Goal: Task Accomplishment & Management: Use online tool/utility

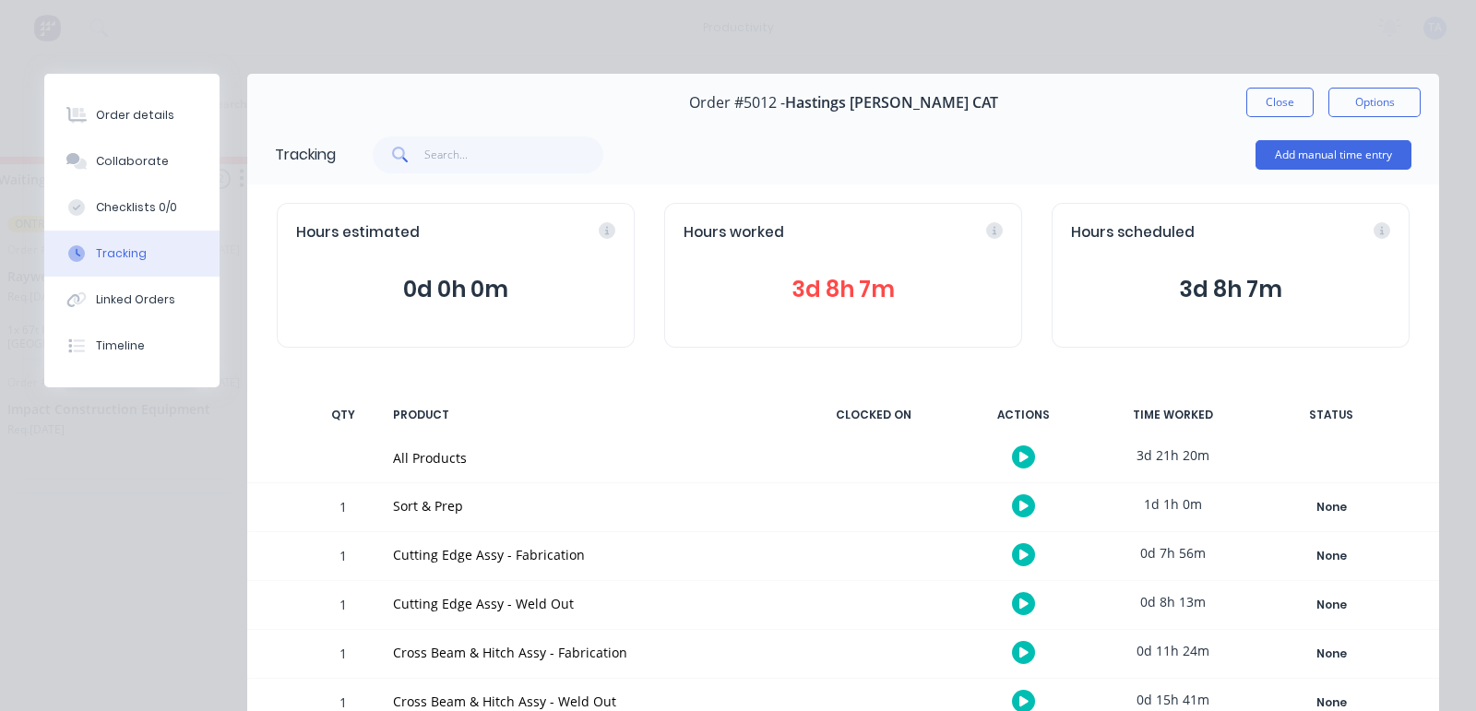
scroll to position [400, 0]
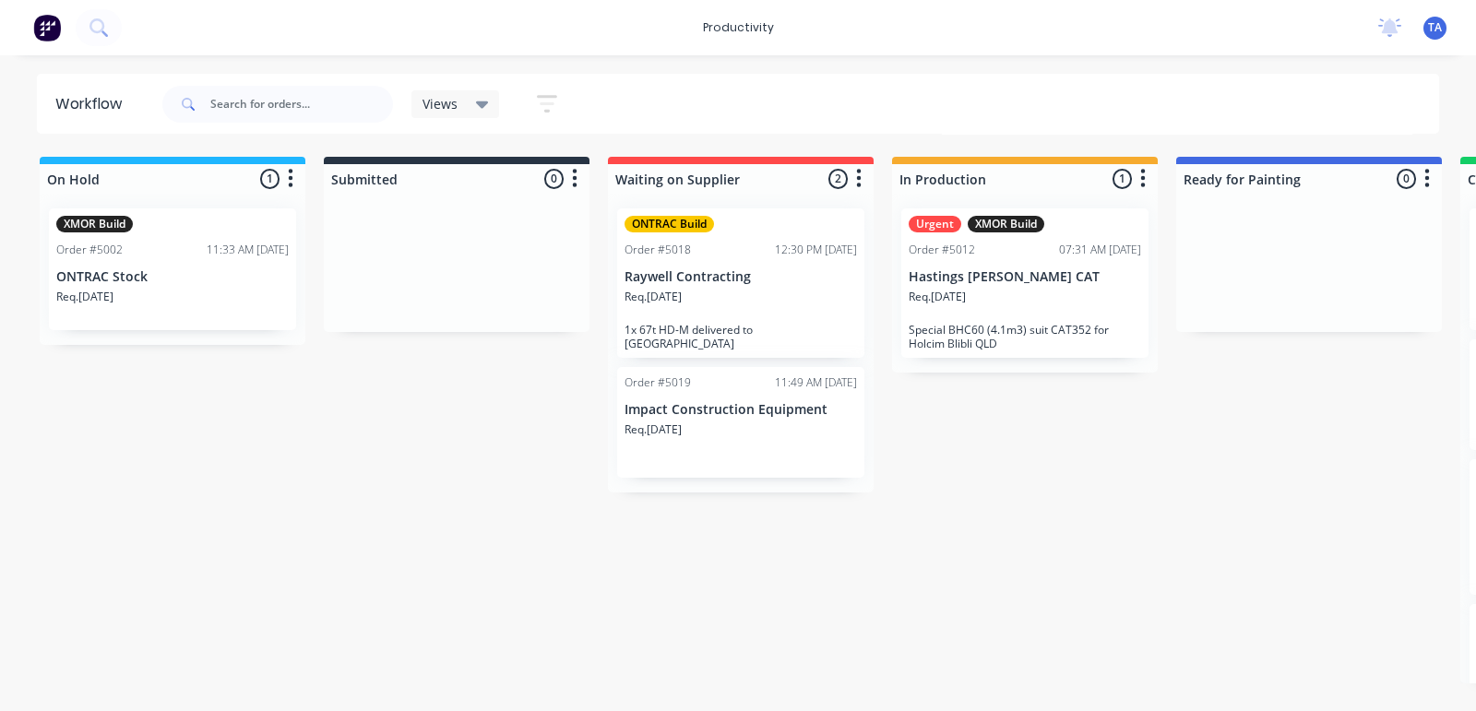
click at [992, 281] on p "Hastings [PERSON_NAME] CAT" at bounding box center [1025, 277] width 232 height 16
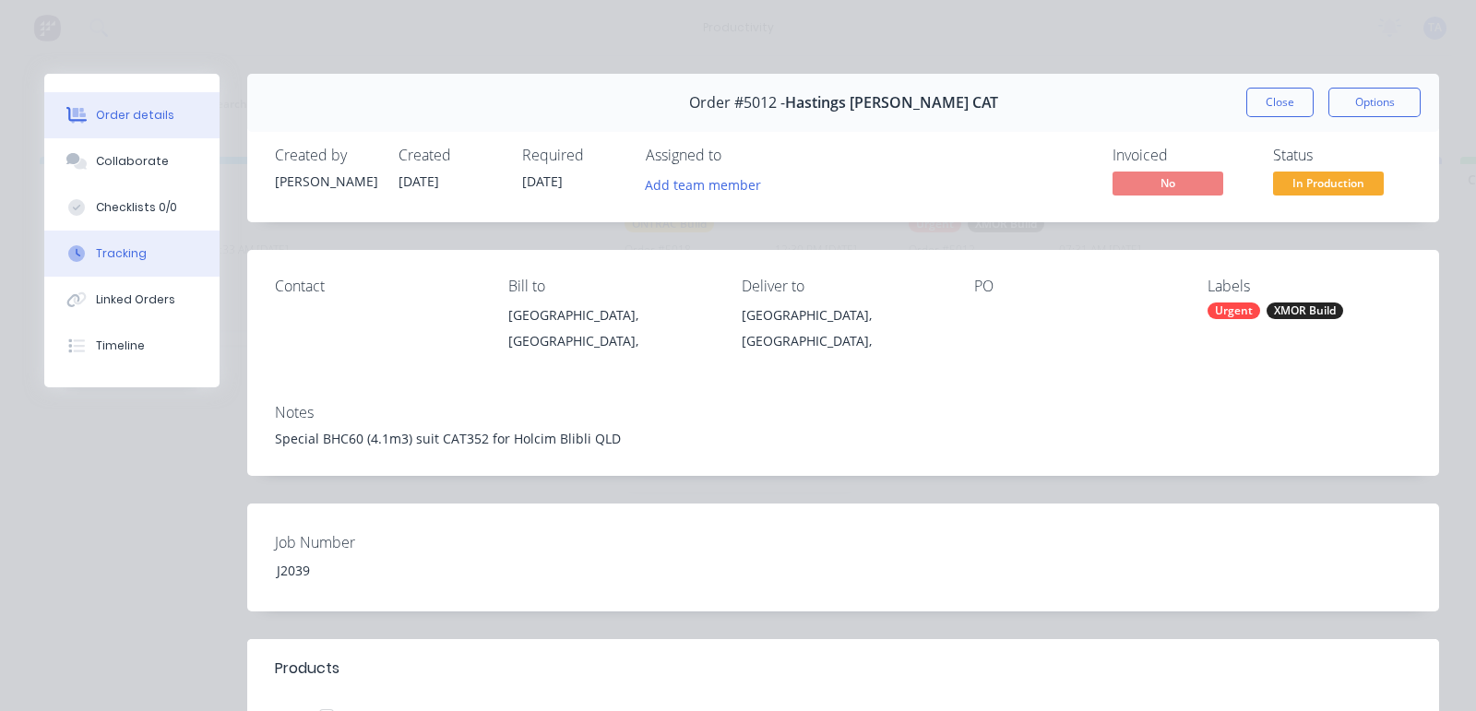
click at [137, 262] on button "Tracking" at bounding box center [131, 254] width 175 height 46
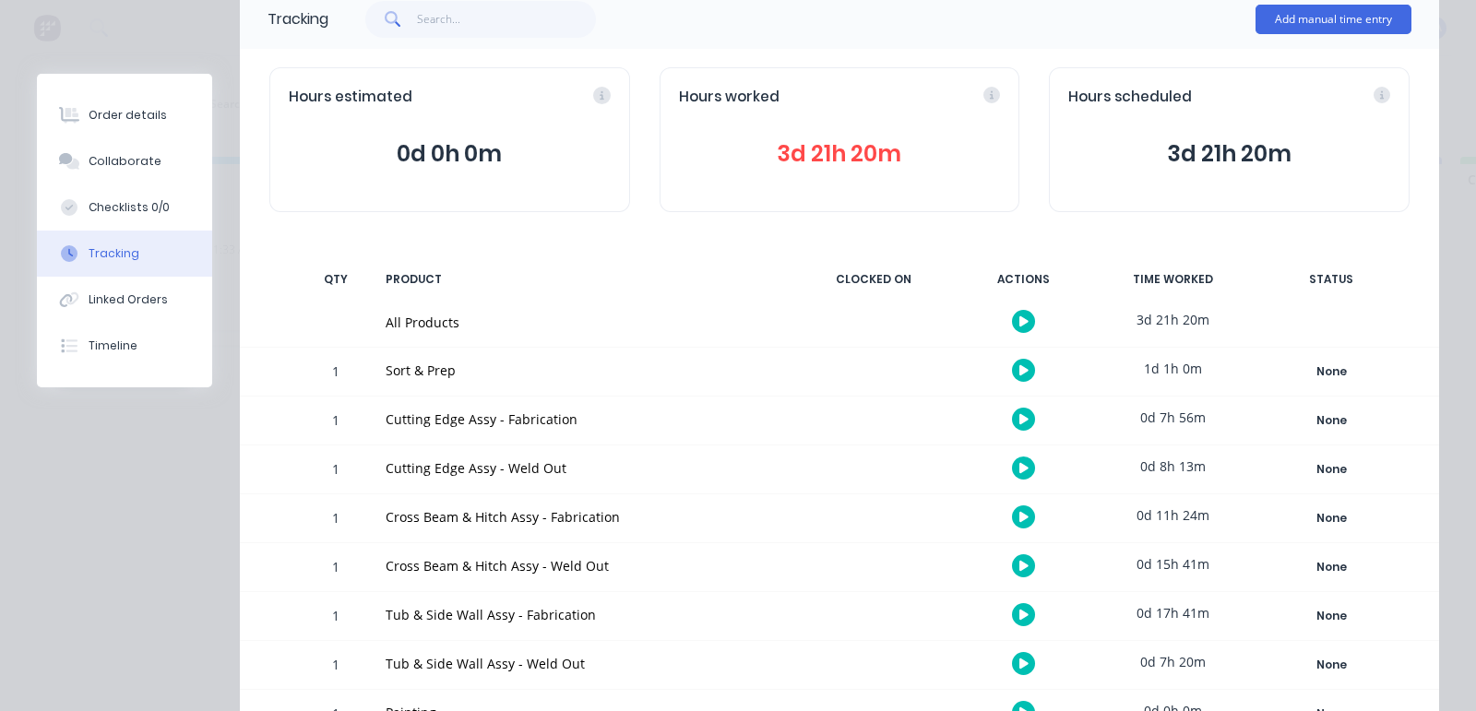
scroll to position [417, 0]
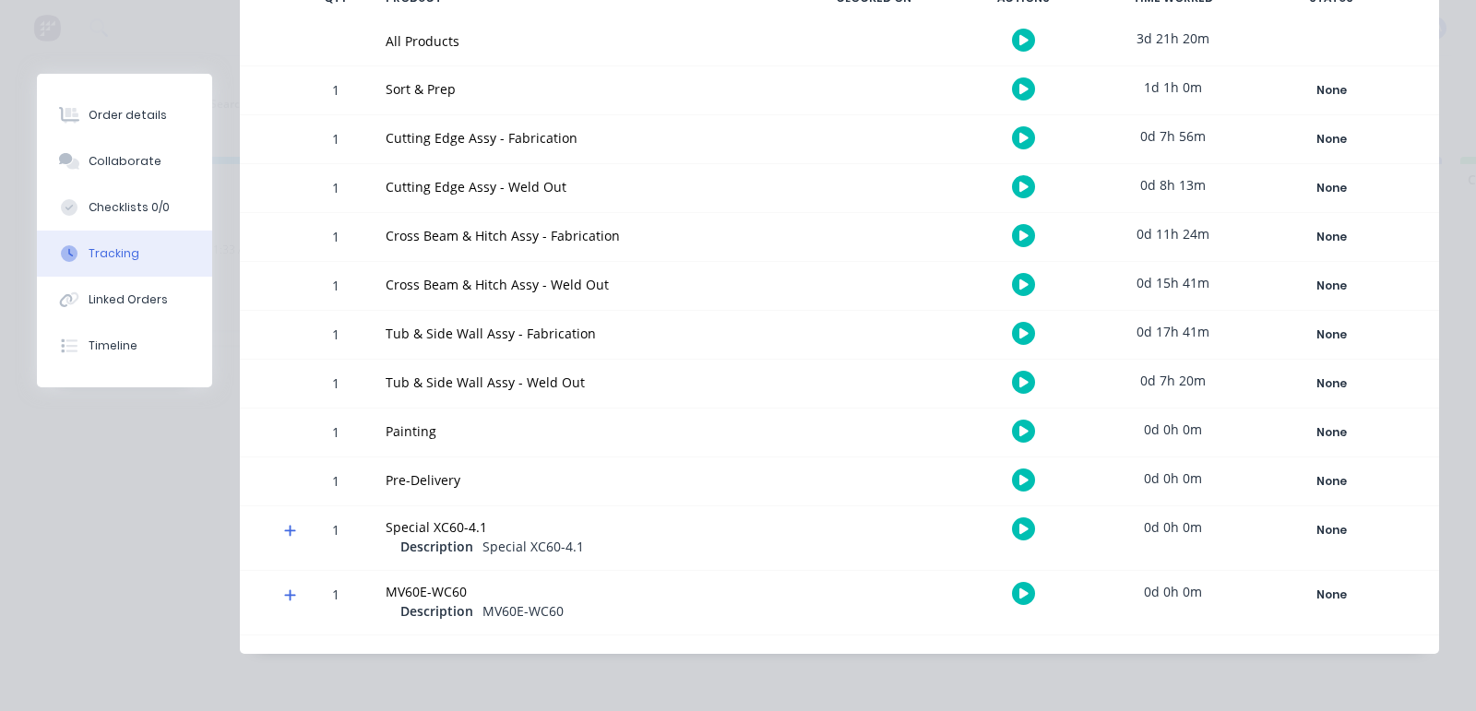
click at [992, 279] on div at bounding box center [1023, 284] width 138 height 45
click at [1019, 283] on icon at bounding box center [1023, 284] width 9 height 10
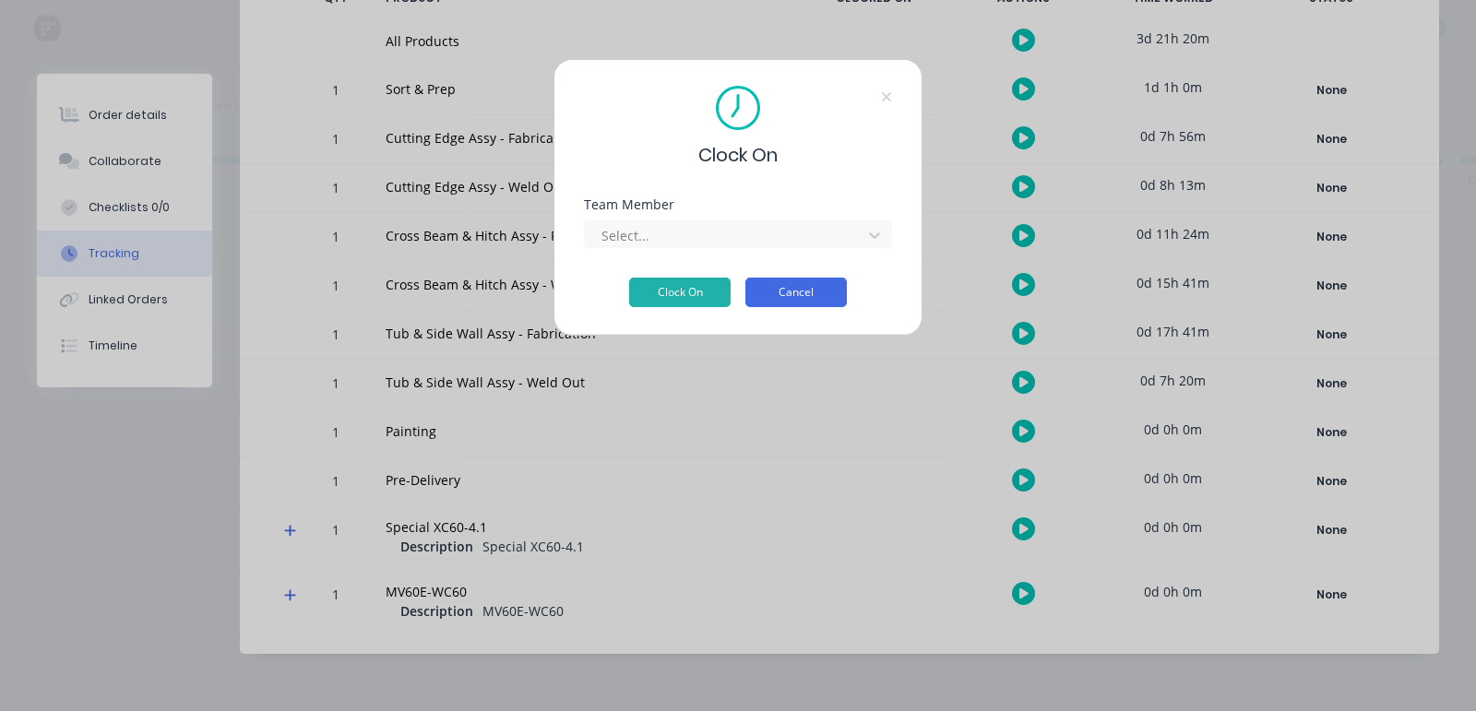
scroll to position [399, 0]
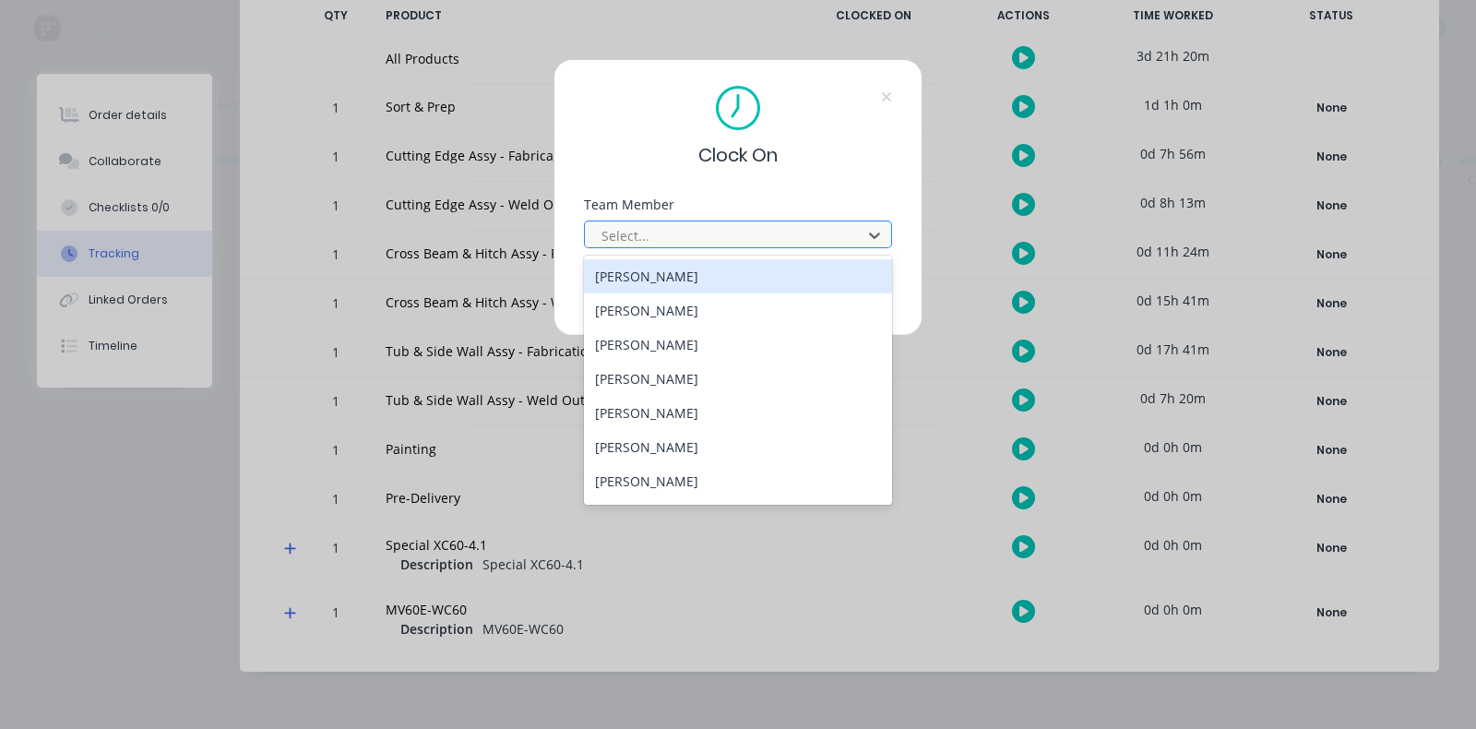
click at [685, 236] on div at bounding box center [726, 235] width 253 height 23
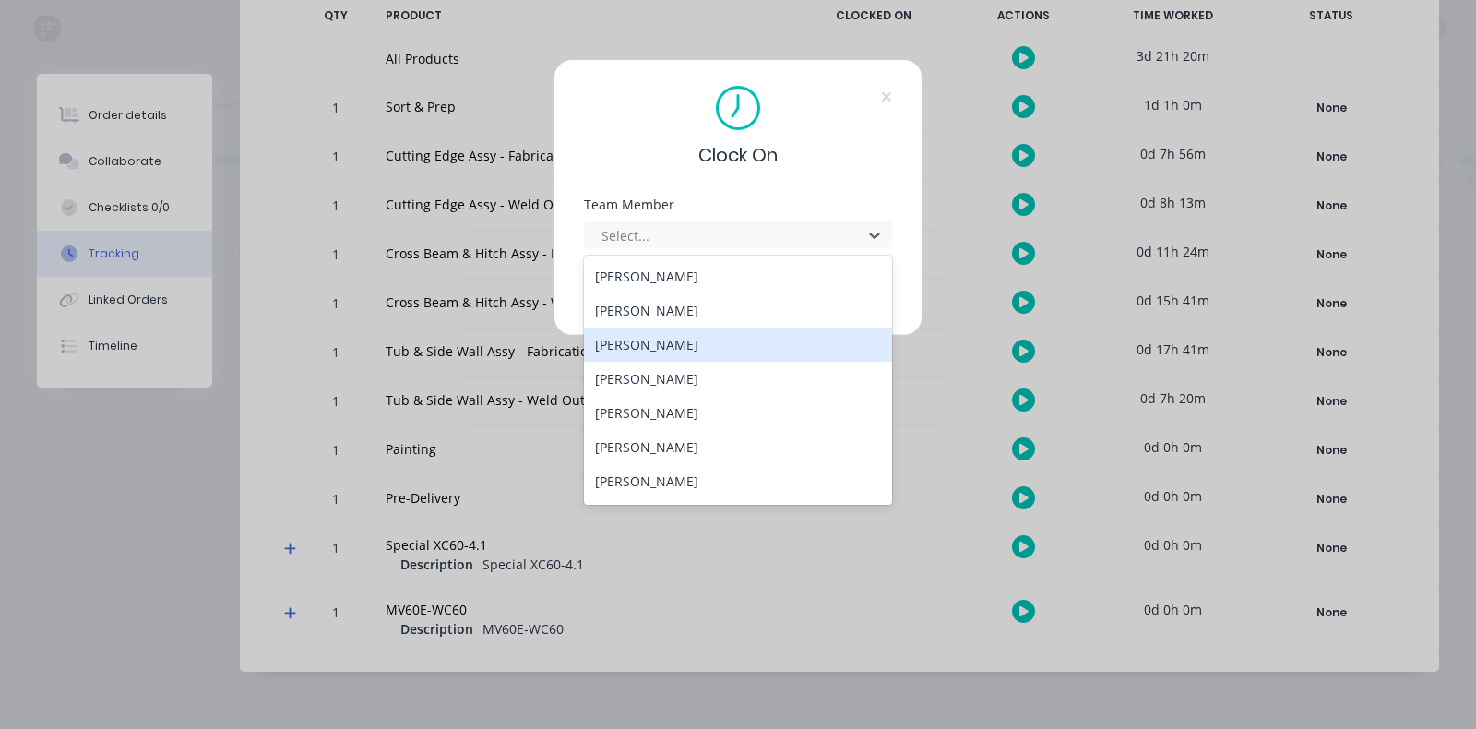
click at [707, 339] on div "Daniel Stanton" at bounding box center [738, 344] width 308 height 34
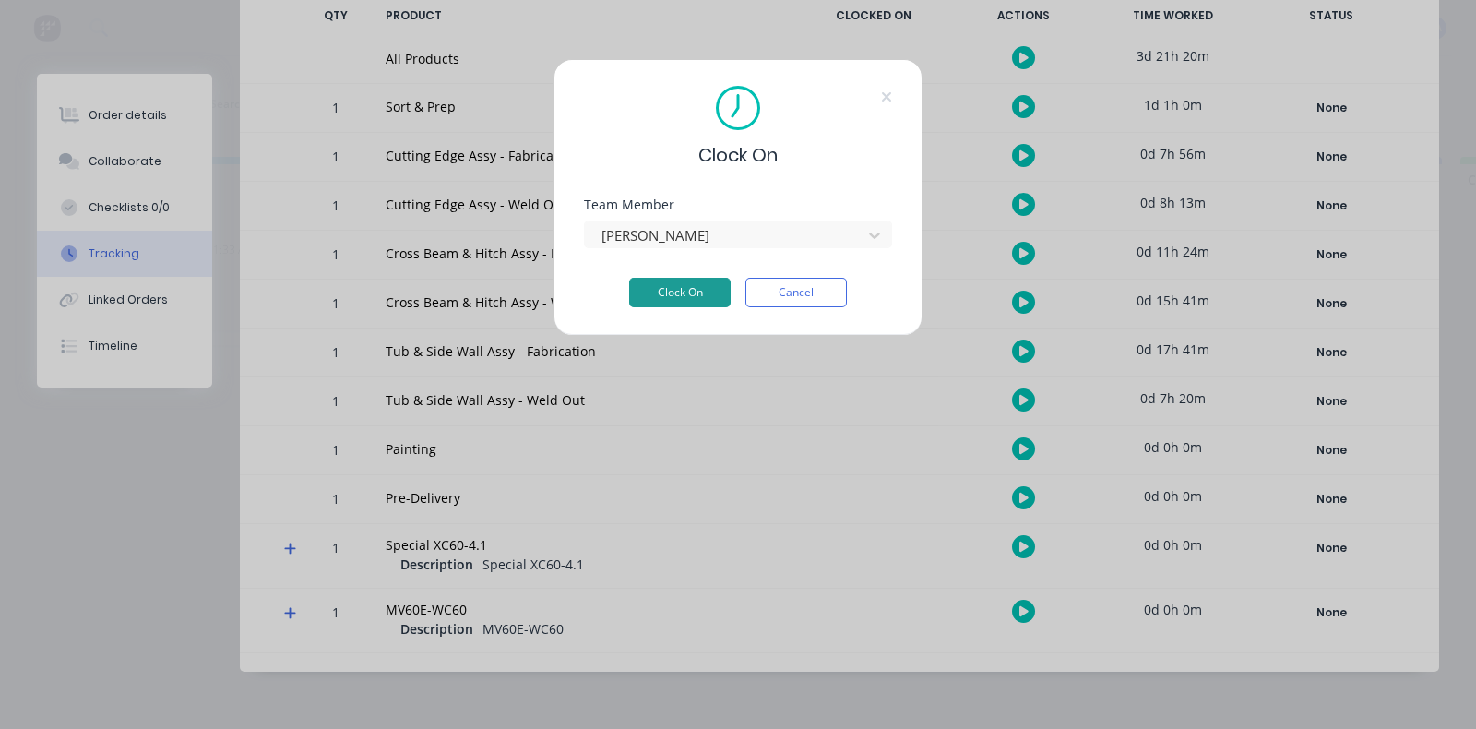
click at [701, 288] on button "Clock On" at bounding box center [679, 293] width 101 height 30
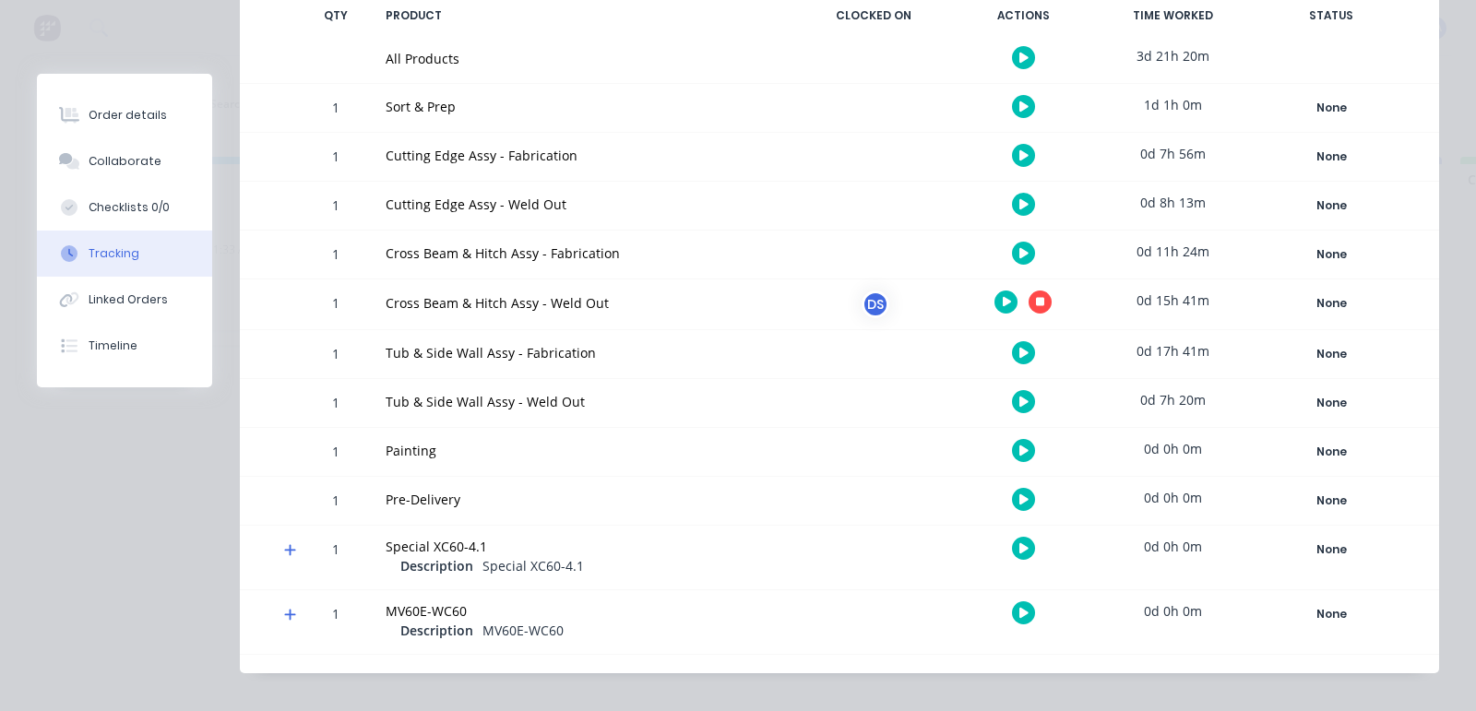
click at [1012, 197] on button at bounding box center [1023, 204] width 23 height 23
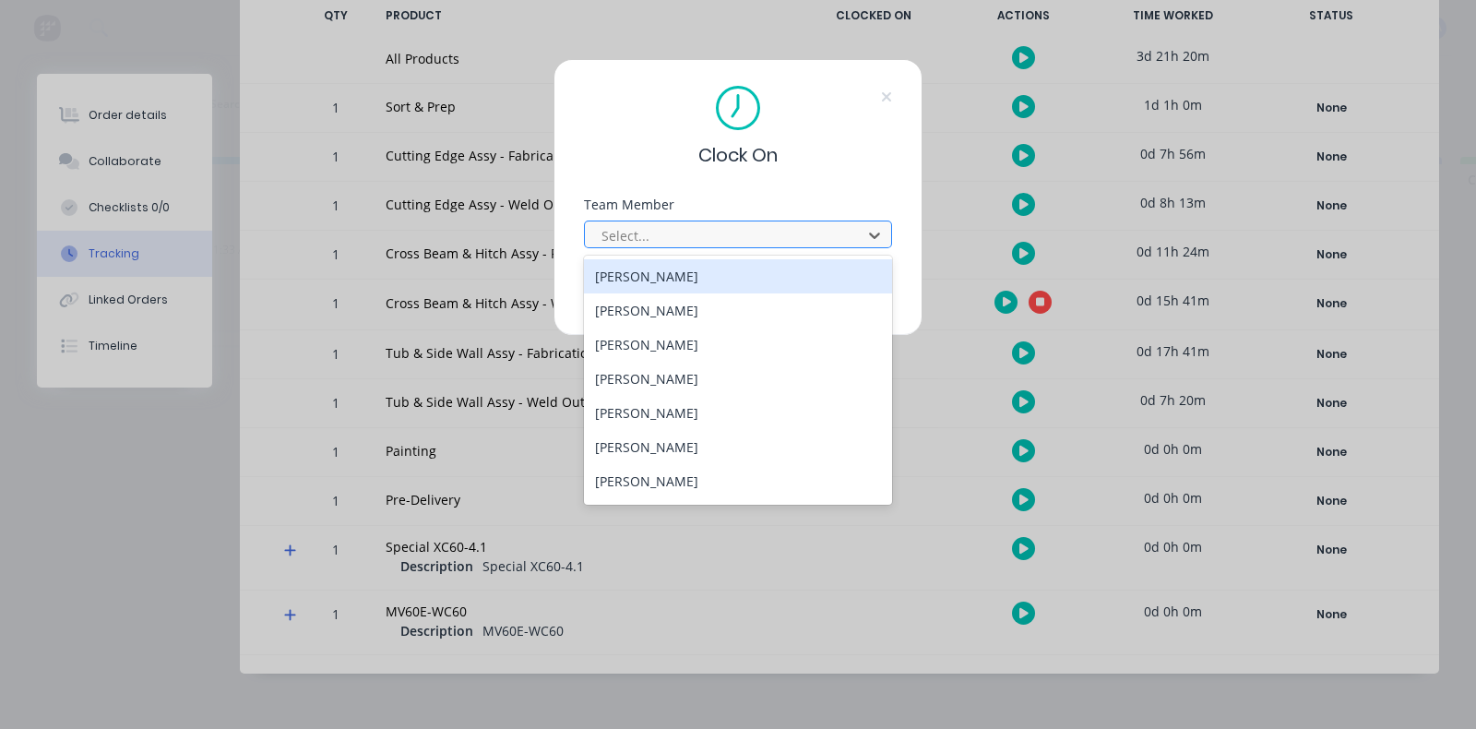
click at [779, 245] on div at bounding box center [726, 235] width 253 height 23
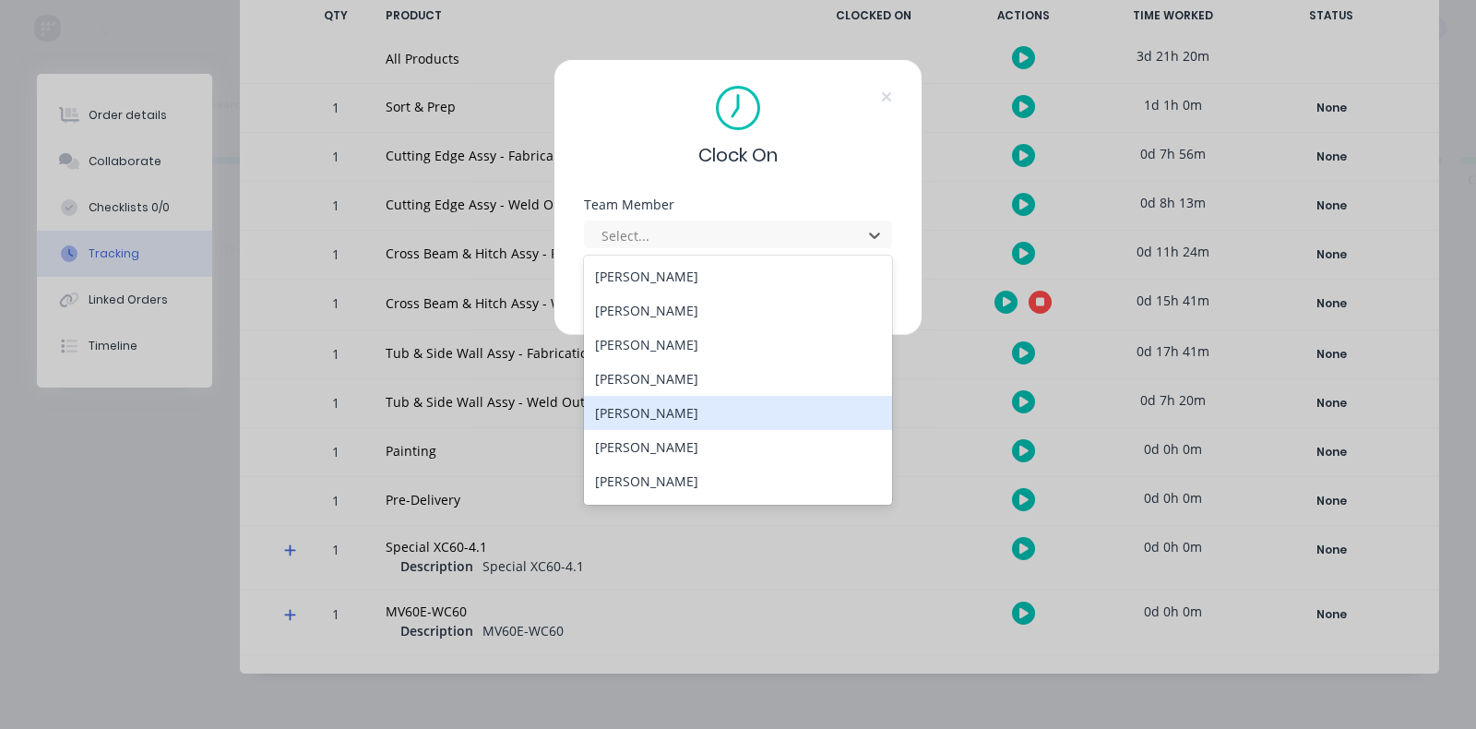
click at [679, 405] on div "Jack Dixon" at bounding box center [738, 413] width 308 height 34
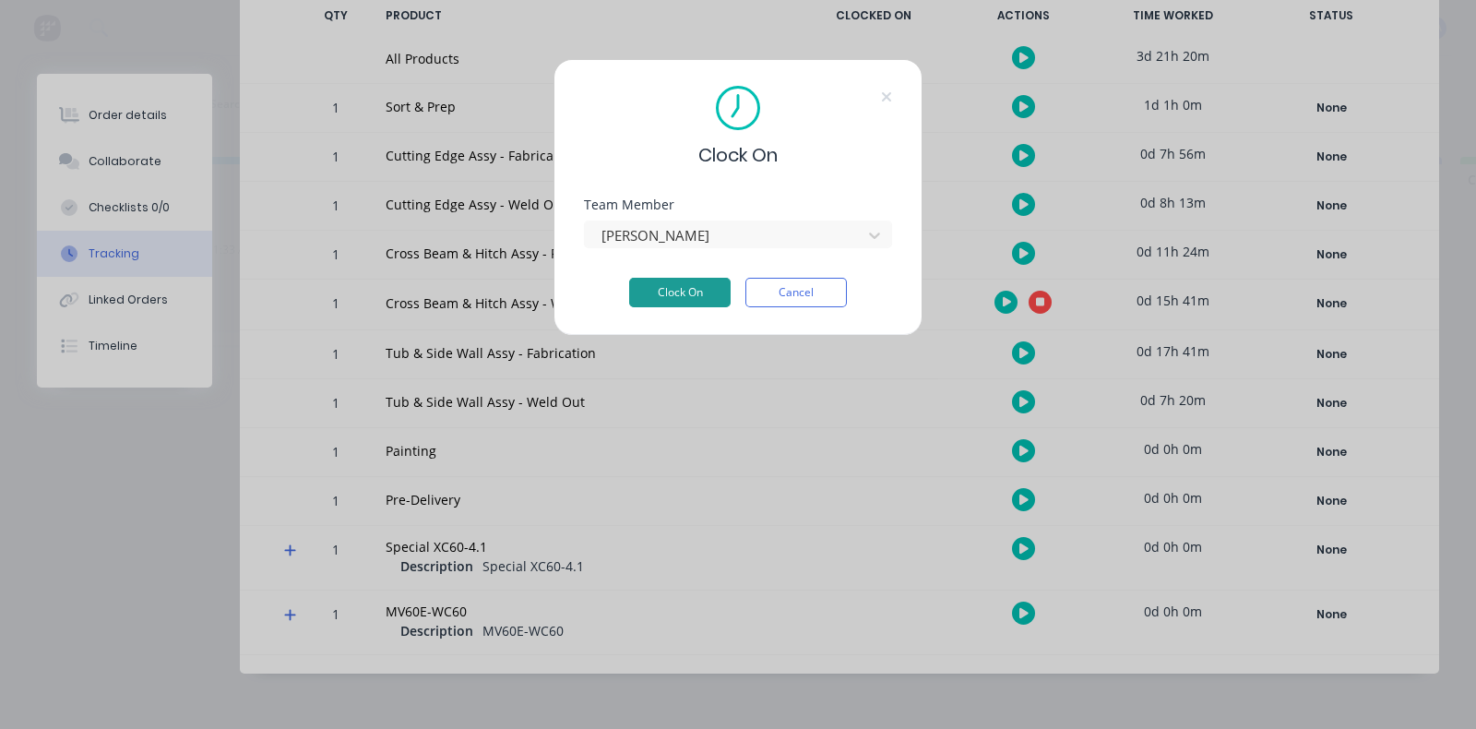
click at [700, 281] on button "Clock On" at bounding box center [679, 293] width 101 height 30
